Goal: Task Accomplishment & Management: Complete application form

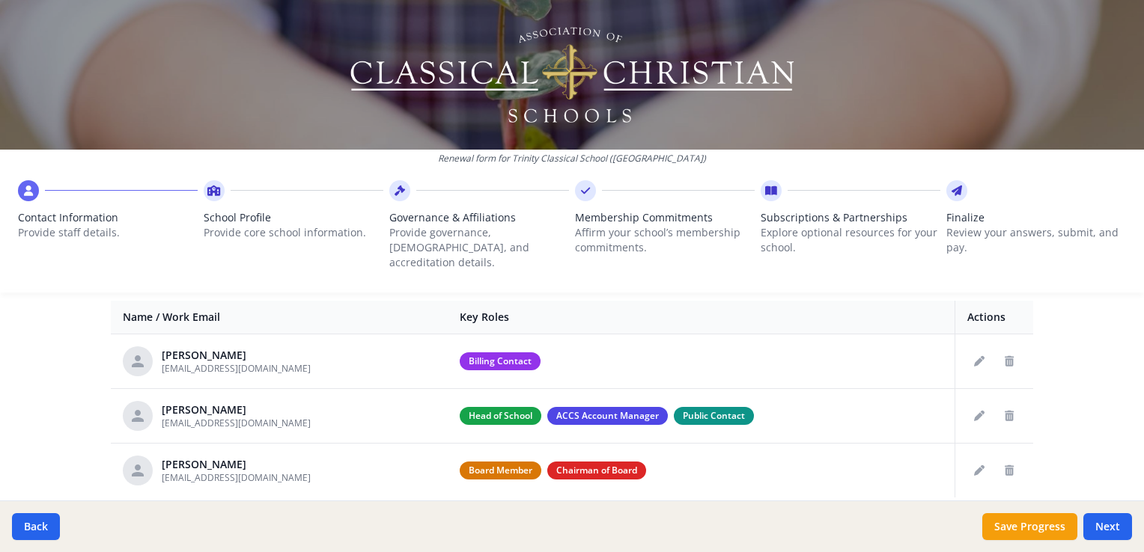
scroll to position [591, 0]
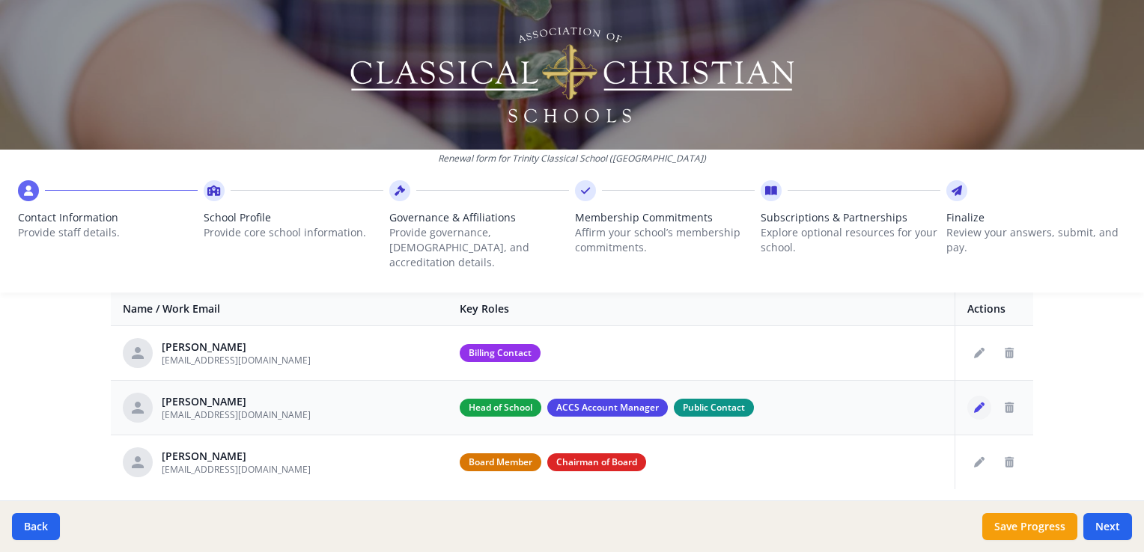
click at [974, 403] on icon "Edit staff" at bounding box center [979, 408] width 10 height 10
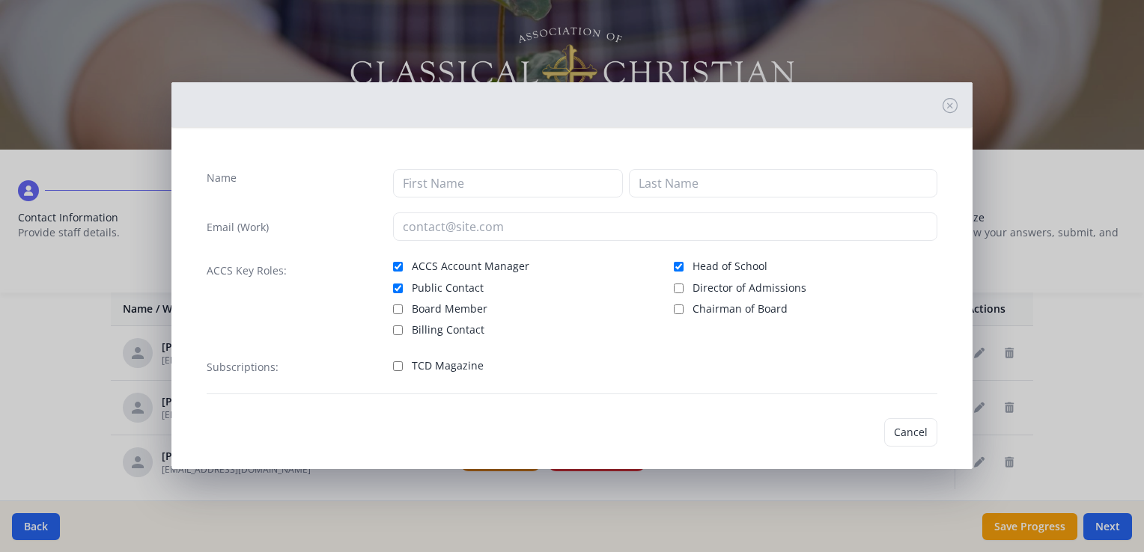
type input "[PERSON_NAME]"
type input "[EMAIL_ADDRESS][DOMAIN_NAME]"
checkbox input "true"
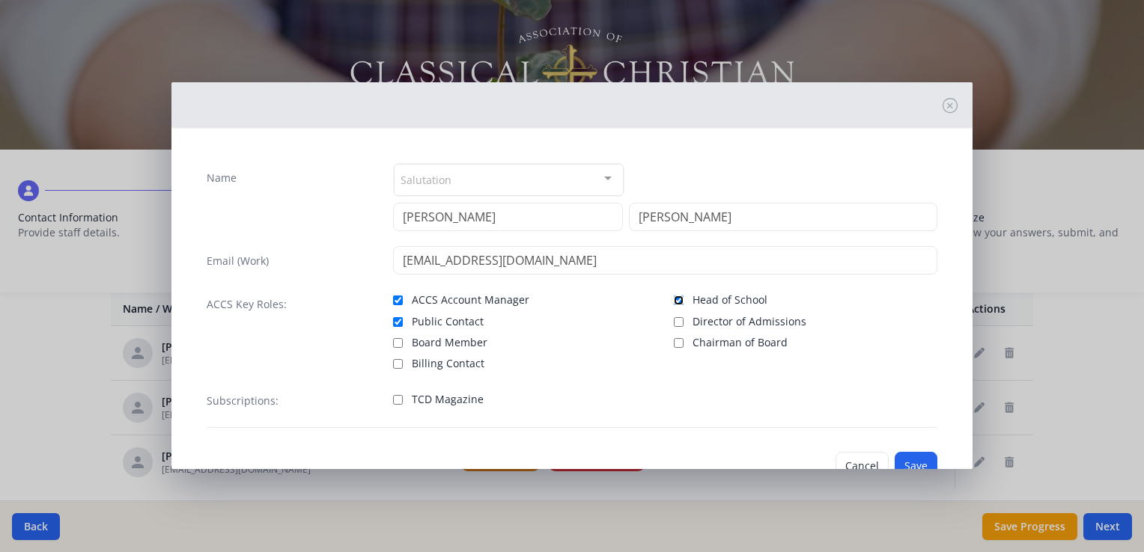
click at [674, 297] on input "Head of School" at bounding box center [679, 301] width 10 height 10
checkbox input "false"
click at [395, 320] on input "Public Contact" at bounding box center [398, 322] width 10 height 10
checkbox input "false"
click at [896, 460] on button "Save" at bounding box center [916, 466] width 43 height 28
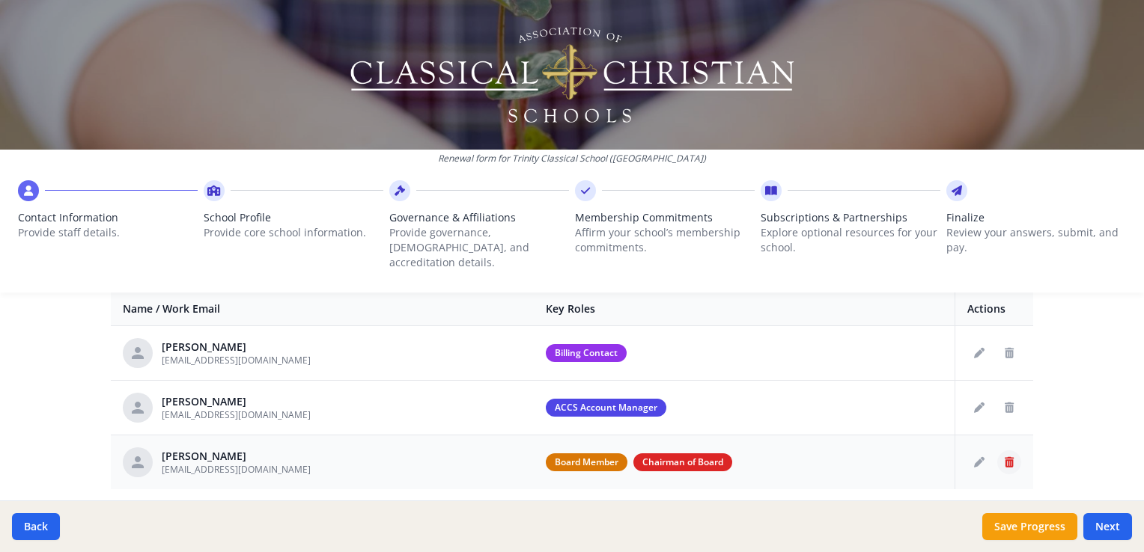
click at [1005, 457] on icon "Delete staff" at bounding box center [1009, 462] width 9 height 10
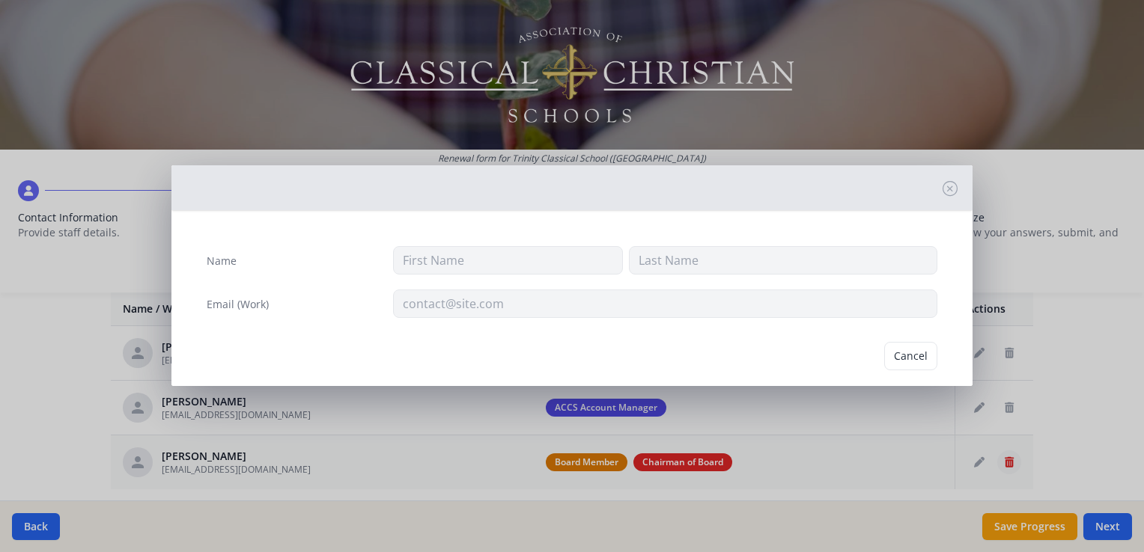
type input "[PERSON_NAME]"
type input "[EMAIL_ADDRESS][DOMAIN_NAME]"
click at [898, 358] on button "Delete" at bounding box center [912, 356] width 52 height 28
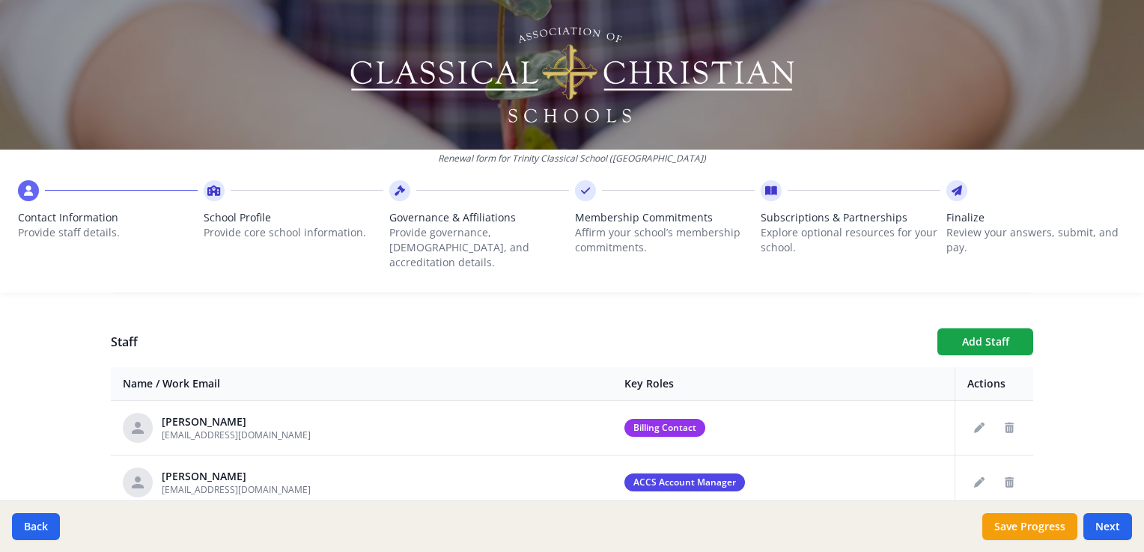
scroll to position [520, 0]
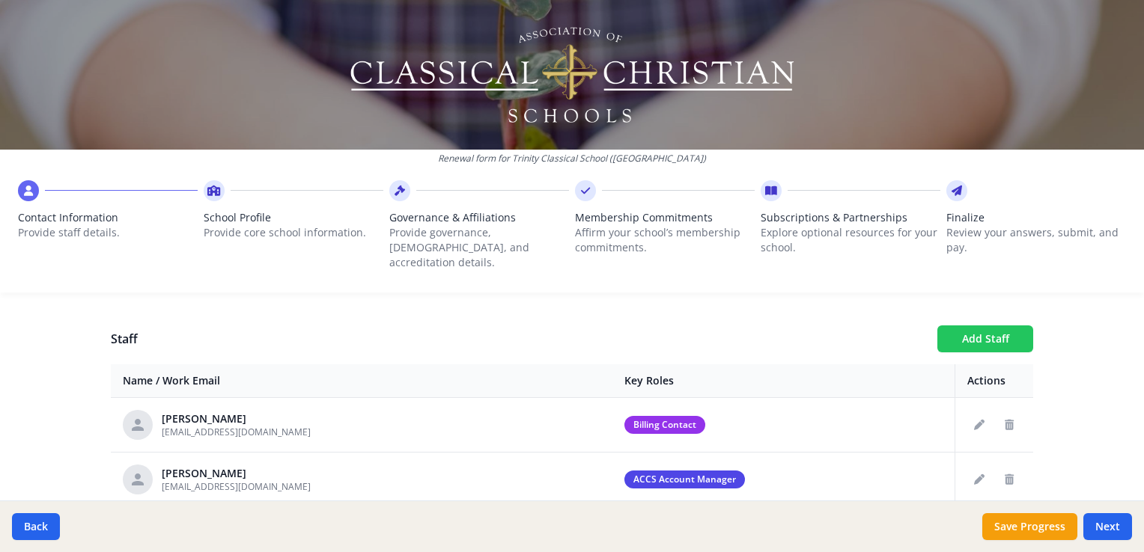
click at [971, 328] on button "Add Staff" at bounding box center [985, 339] width 96 height 27
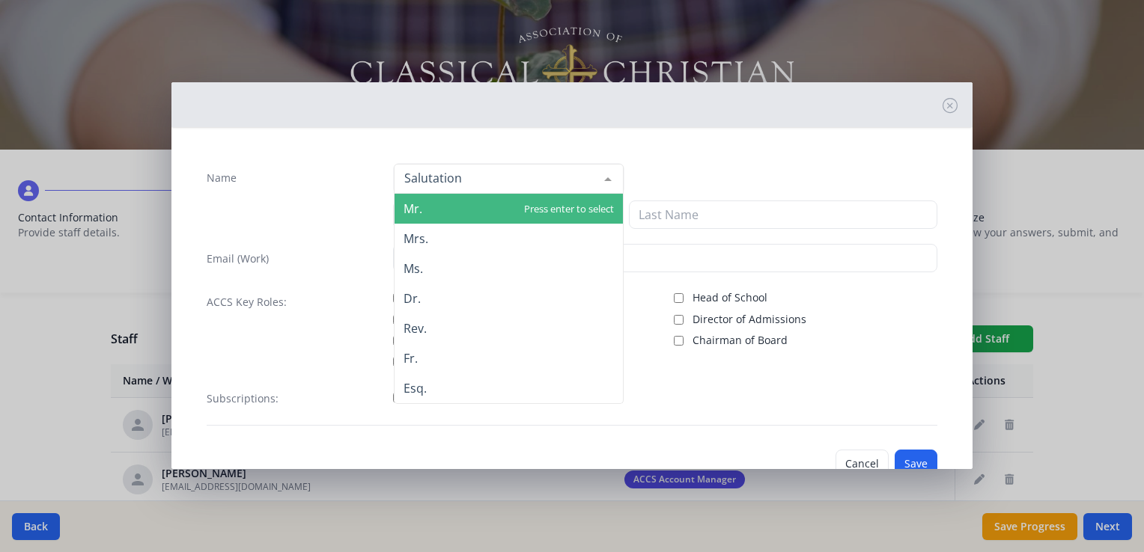
click at [597, 183] on div at bounding box center [608, 179] width 30 height 28
click at [536, 201] on span "Mr." at bounding box center [509, 209] width 228 height 30
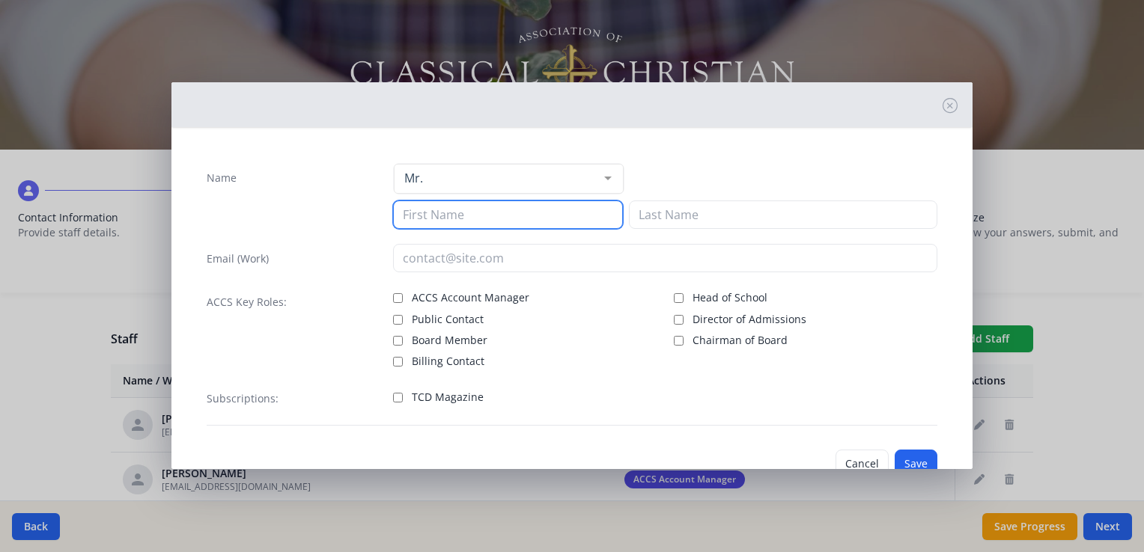
click at [483, 212] on input at bounding box center [508, 215] width 230 height 28
type input "[PERSON_NAME]"
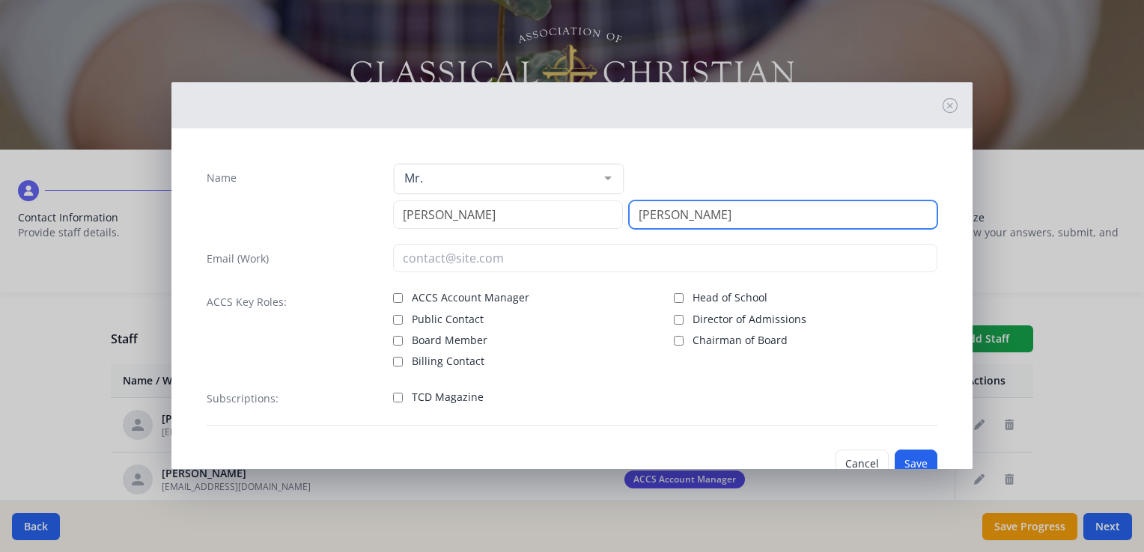
type input "[PERSON_NAME]"
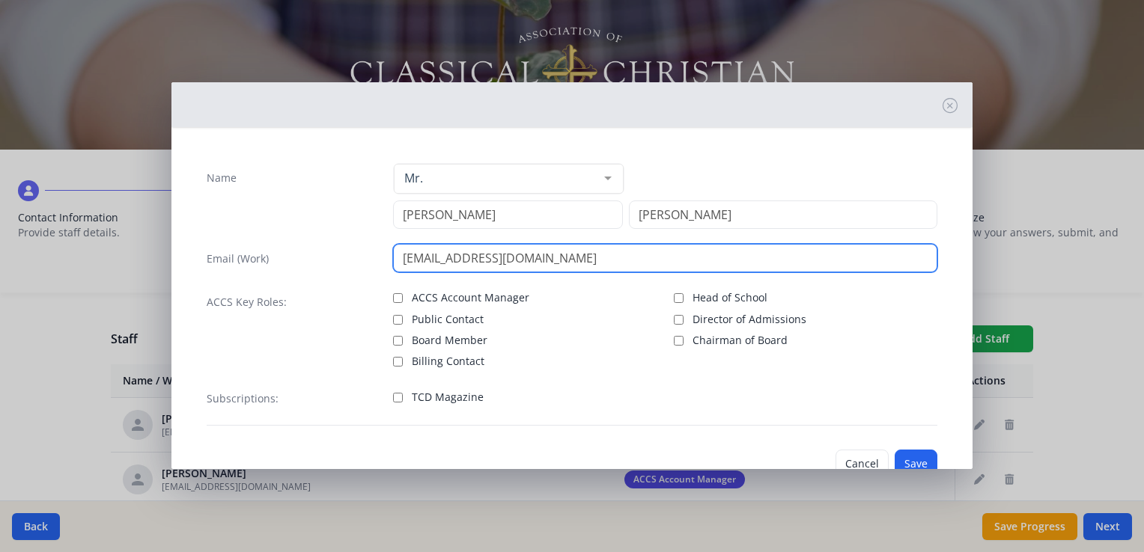
type input "[EMAIL_ADDRESS][DOMAIN_NAME]"
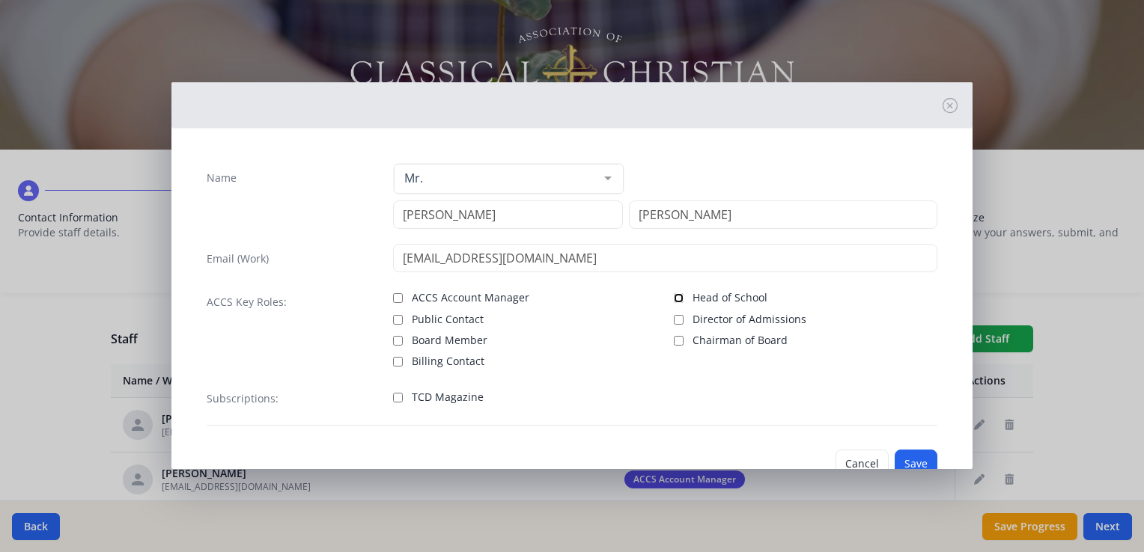
click at [675, 295] on input "Head of School" at bounding box center [679, 298] width 10 height 10
checkbox input "true"
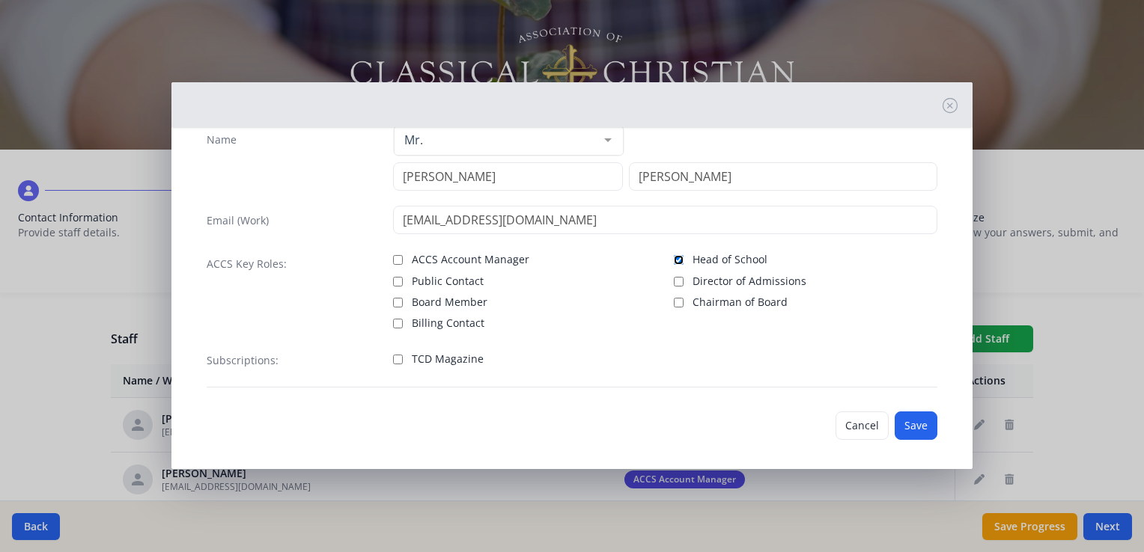
scroll to position [43, 0]
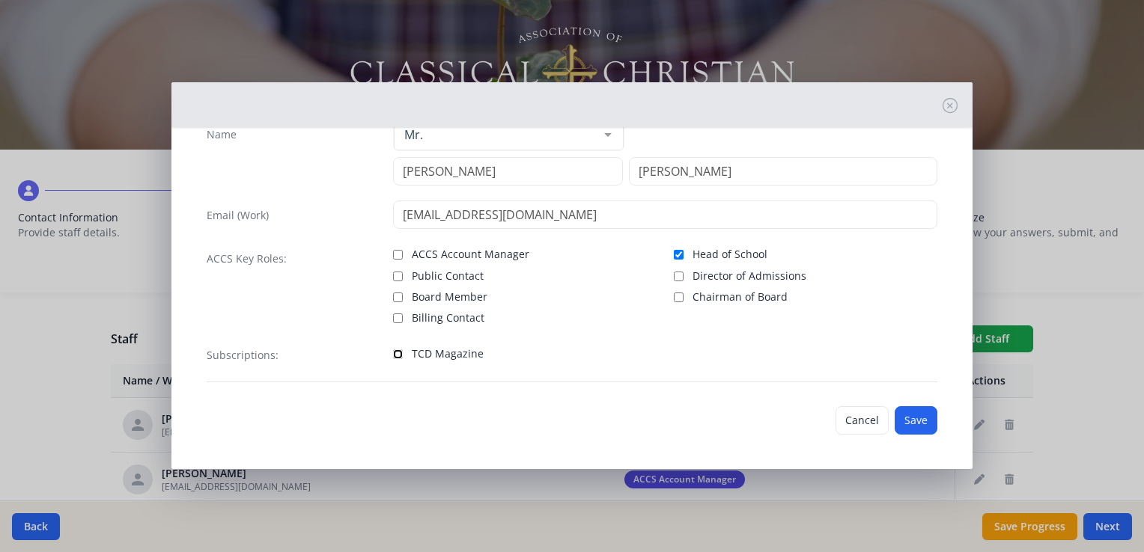
click at [393, 352] on input "TCD Magazine" at bounding box center [398, 355] width 10 height 10
click at [394, 350] on input "TCD Magazine" at bounding box center [398, 355] width 10 height 10
checkbox input "false"
click at [904, 414] on button "Save" at bounding box center [916, 421] width 43 height 28
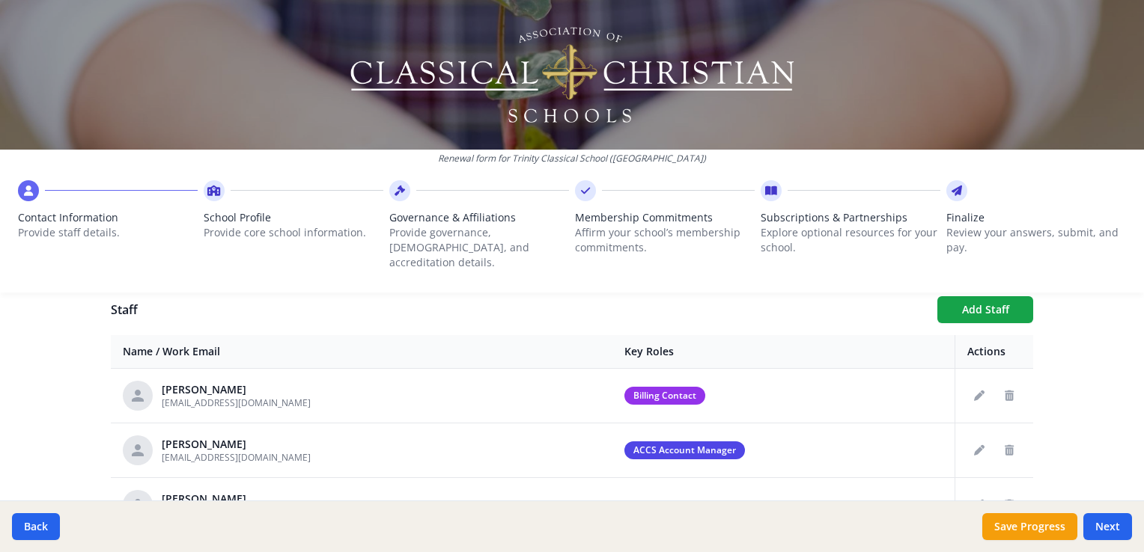
scroll to position [611, 0]
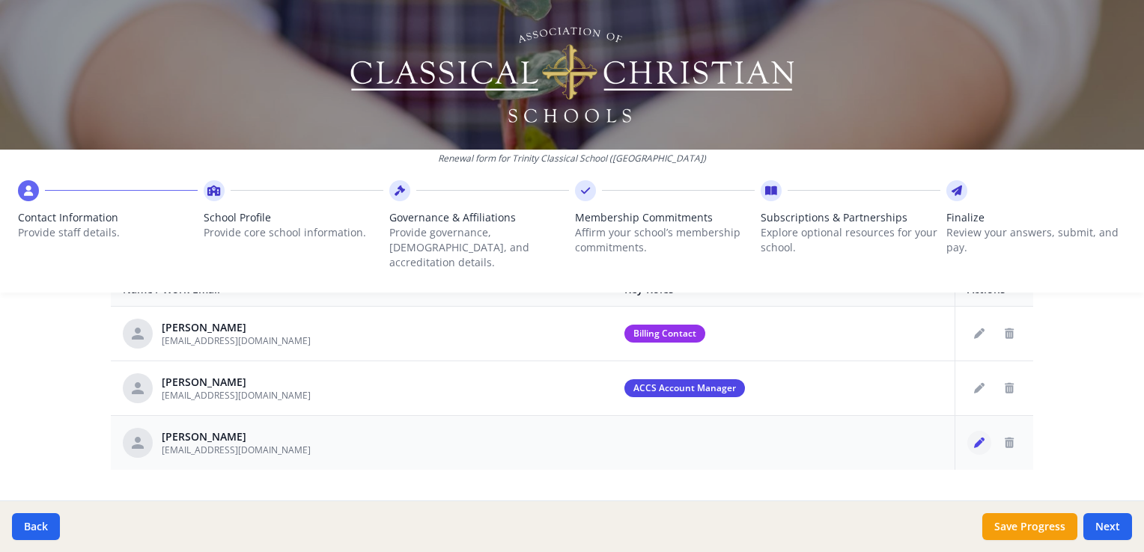
click at [974, 438] on icon "Edit staff" at bounding box center [979, 443] width 10 height 10
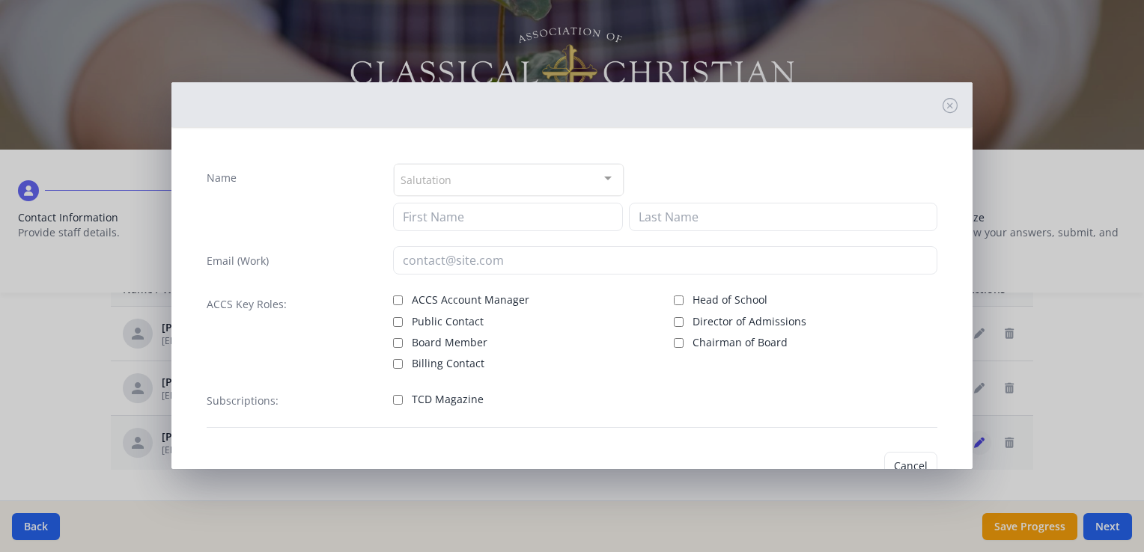
type input "[PERSON_NAME]"
type input "[EMAIL_ADDRESS][DOMAIN_NAME]"
click at [674, 293] on input "Head of School" at bounding box center [679, 298] width 10 height 10
checkbox input "true"
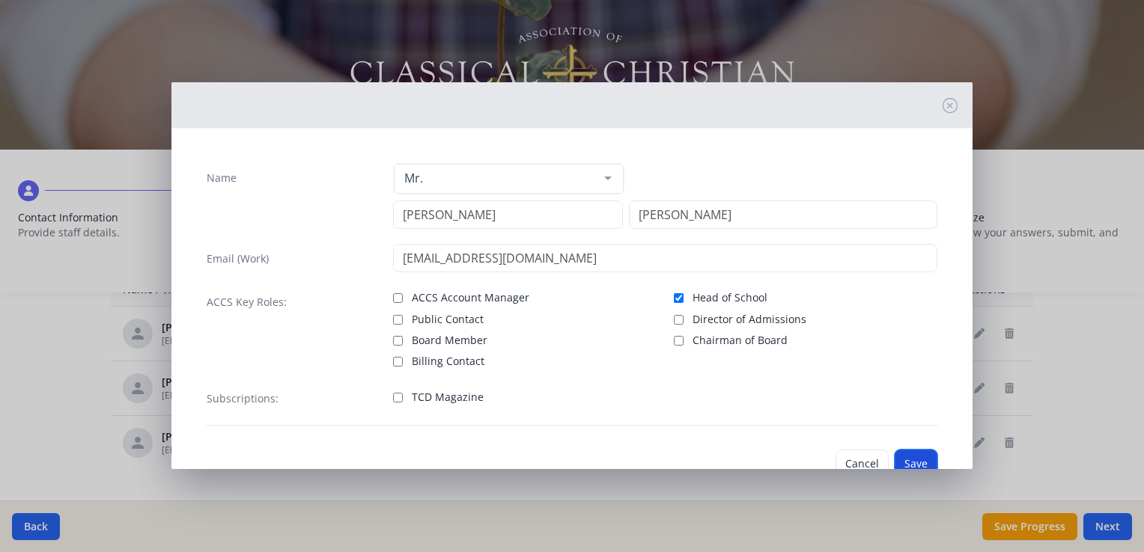
click at [902, 455] on button "Save" at bounding box center [916, 464] width 43 height 28
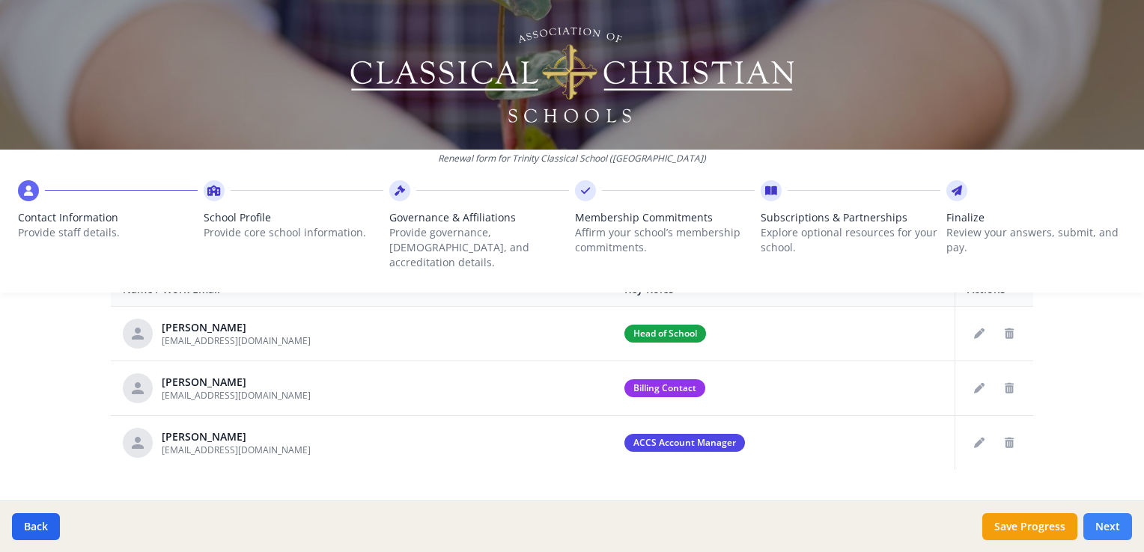
click at [1108, 526] on button "Next" at bounding box center [1107, 527] width 49 height 27
type input "[PHONE_NUMBER]"
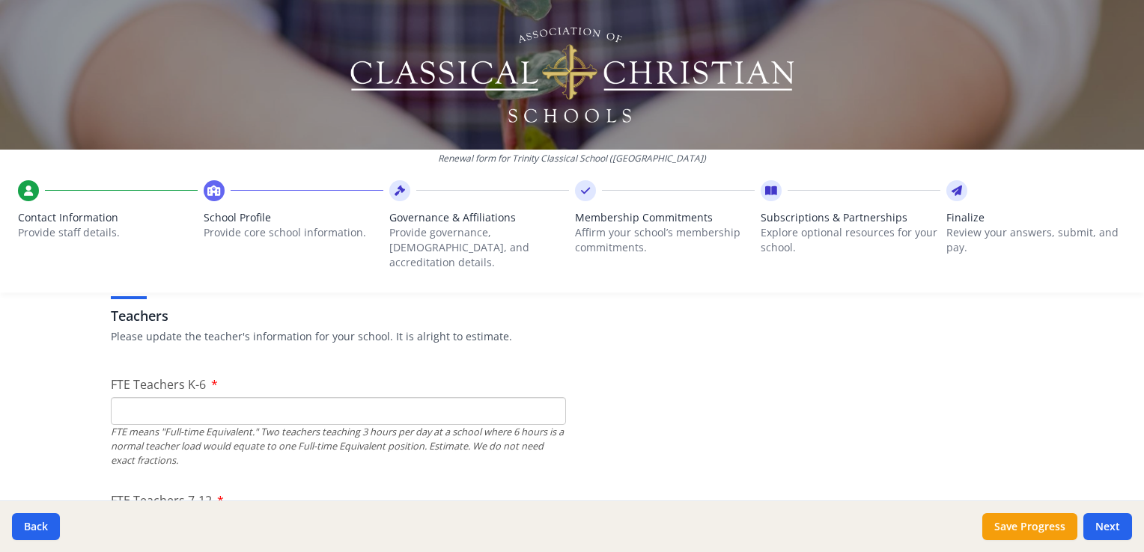
scroll to position [907, 0]
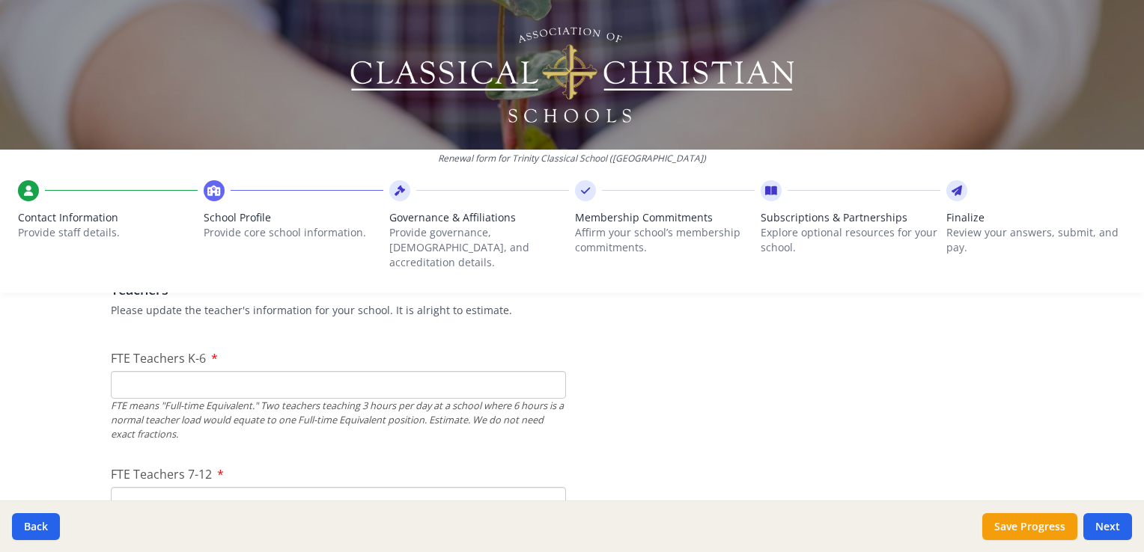
click at [207, 371] on input "FTE Teachers K-6" at bounding box center [338, 385] width 455 height 28
type input "4"
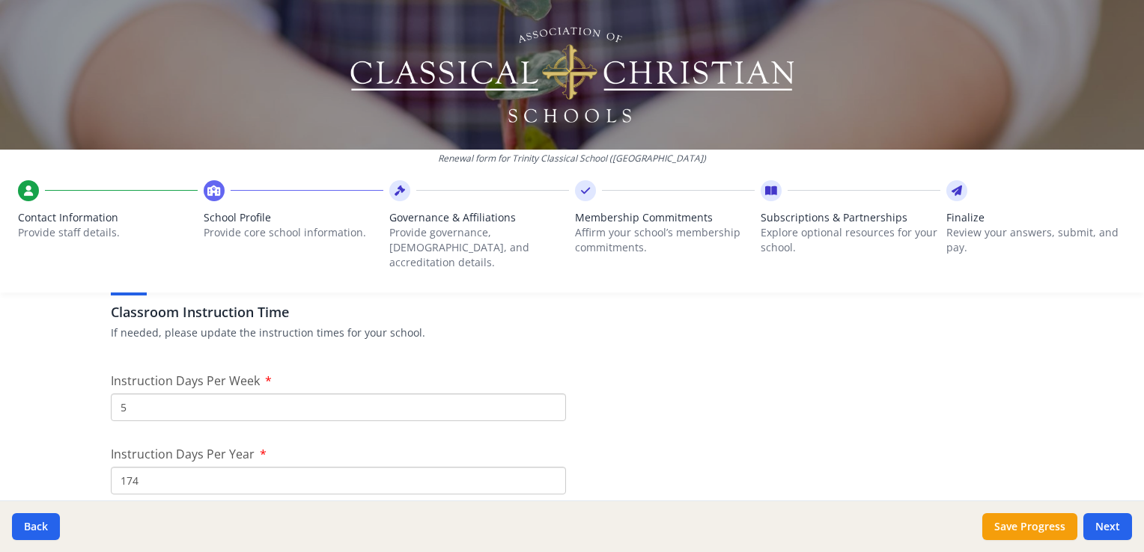
scroll to position [1261, 0]
